Goal: Task Accomplishment & Management: Manage account settings

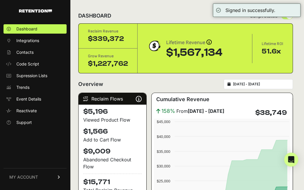
drag, startPoint x: 174, startPoint y: 84, endPoint x: 142, endPoint y: 91, distance: 32.8
click at [174, 84] on div "Overview [DATE] - [DATE]" at bounding box center [185, 84] width 214 height 10
click at [46, 176] on link "MY ACCOUNT" at bounding box center [35, 177] width 63 height 18
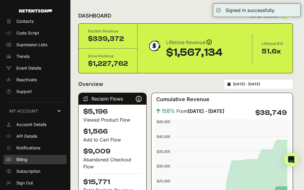
scroll to position [33, 0]
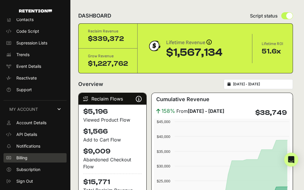
click at [40, 154] on link "Billing" at bounding box center [35, 157] width 63 height 9
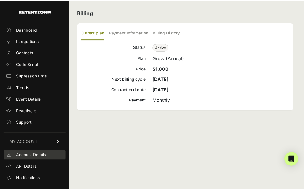
scroll to position [29, 0]
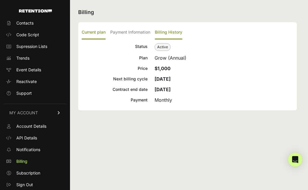
click at [167, 31] on label "Billing History" at bounding box center [168, 33] width 27 height 14
click at [0, 0] on input "Billing History" at bounding box center [0, 0] width 0 height 0
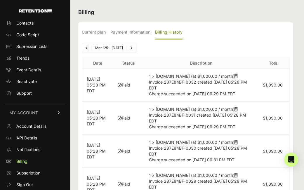
click at [234, 109] on icon at bounding box center [235, 109] width 3 height 4
click at [232, 74] on td "1 × [DOMAIN_NAME] (at $1,000.00 / month) Invoice 287E84BF-0032 created [DATE] 0…" at bounding box center [201, 85] width 114 height 33
click at [229, 108] on td "1 × [DOMAIN_NAME] (at $1,000.00 / month) Invoice 287E84BF-0031 created [DATE] 0…" at bounding box center [201, 118] width 114 height 33
click at [234, 108] on icon at bounding box center [235, 109] width 3 height 4
click at [234, 75] on icon at bounding box center [235, 76] width 3 height 4
